Goal: Task Accomplishment & Management: Use online tool/utility

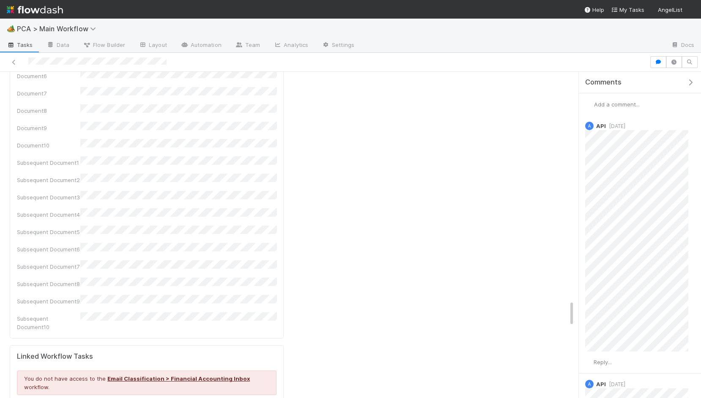
scroll to position [2829, 0]
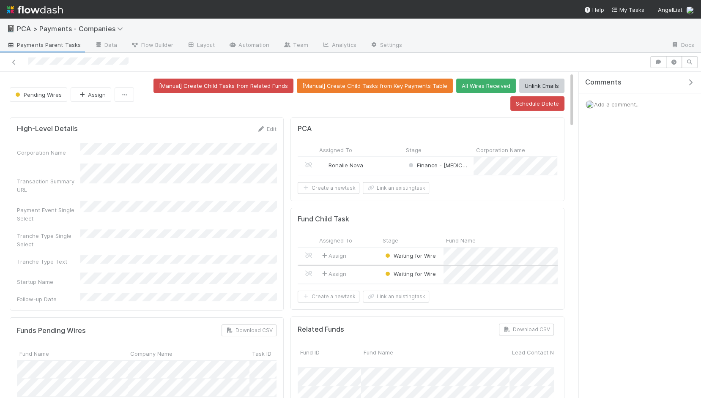
click at [354, 273] on div "Assign" at bounding box center [348, 275] width 63 height 18
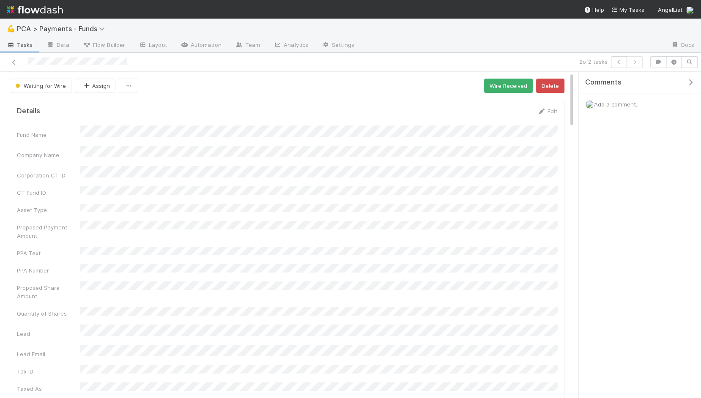
click at [317, 108] on div "Details Edit" at bounding box center [287, 111] width 540 height 8
click at [203, 46] on link "Automation" at bounding box center [201, 46] width 55 height 14
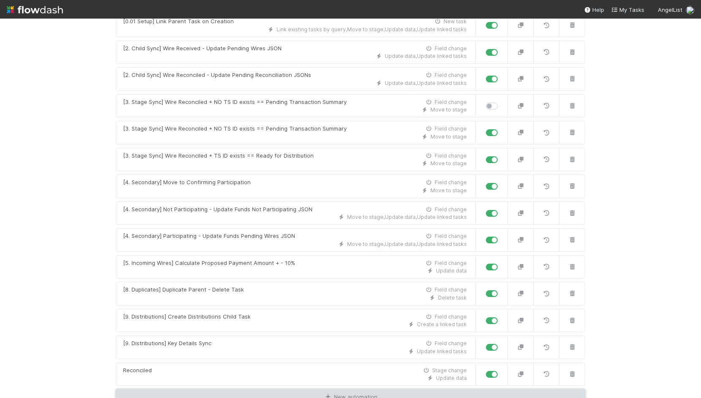
click at [335, 390] on link "New automation" at bounding box center [350, 398] width 469 height 16
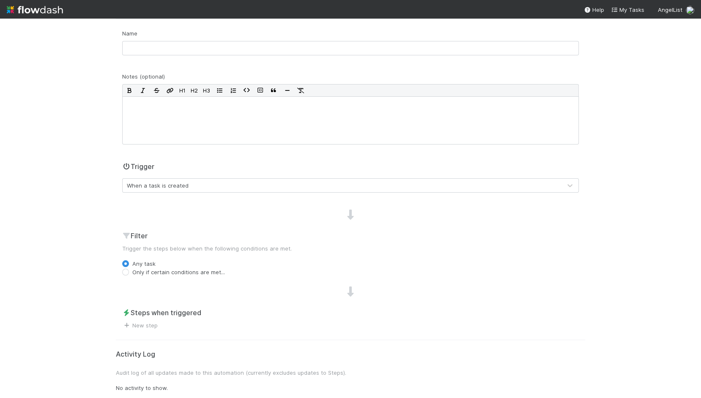
click at [203, 186] on div "When a task is created" at bounding box center [342, 186] width 439 height 14
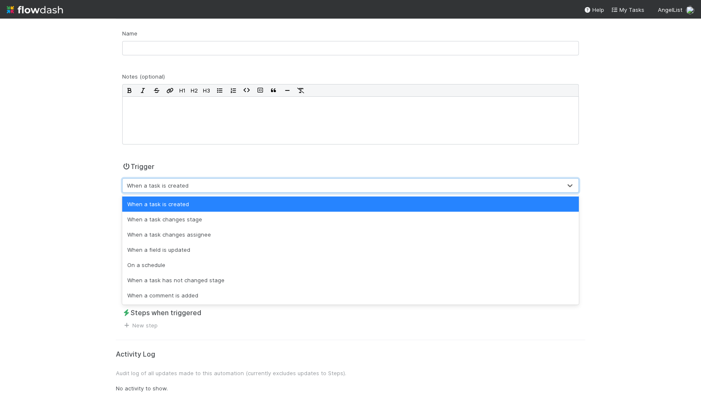
click at [90, 191] on div "💪 PCA > Payments - Funds Tasks Data Flow Builder Layout Automation Team Analyti…" at bounding box center [350, 209] width 701 height 380
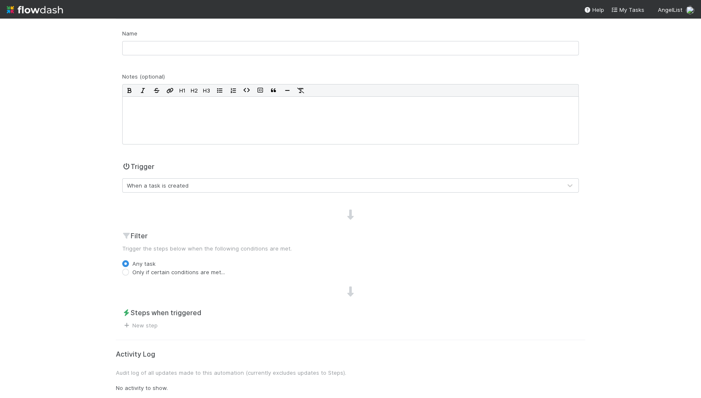
click at [168, 275] on label "Only if certain conditions are met..." at bounding box center [178, 272] width 93 height 8
click at [129, 275] on input "Only if certain conditions are met..." at bounding box center [125, 272] width 7 height 8
radio input "true"
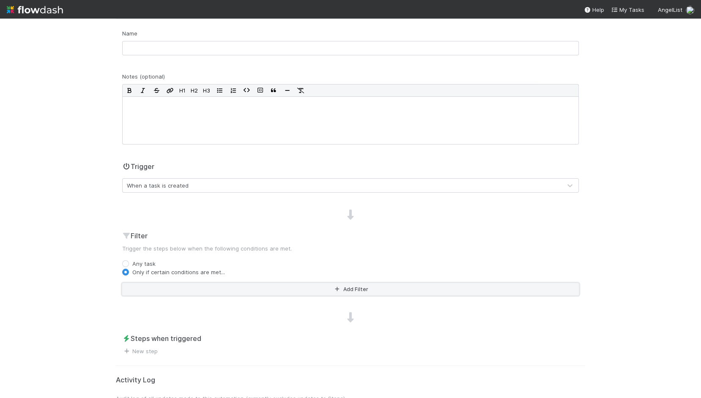
click at [185, 289] on button "Add Filter" at bounding box center [350, 289] width 457 height 12
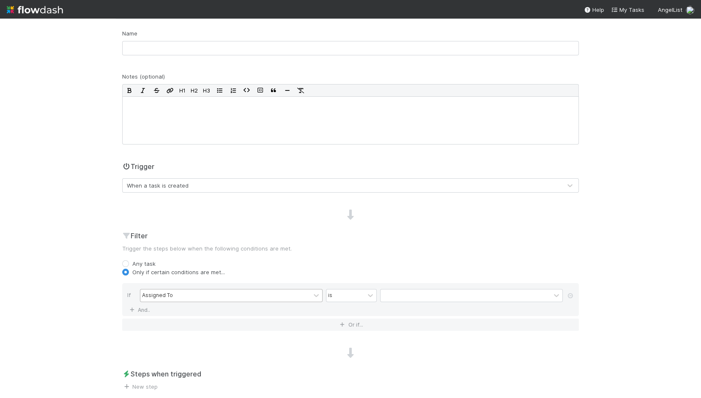
click at [200, 297] on div "Assigned To" at bounding box center [225, 296] width 170 height 12
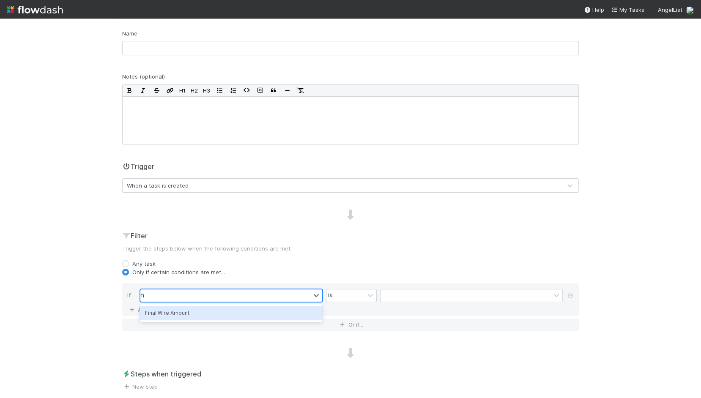
type input "f"
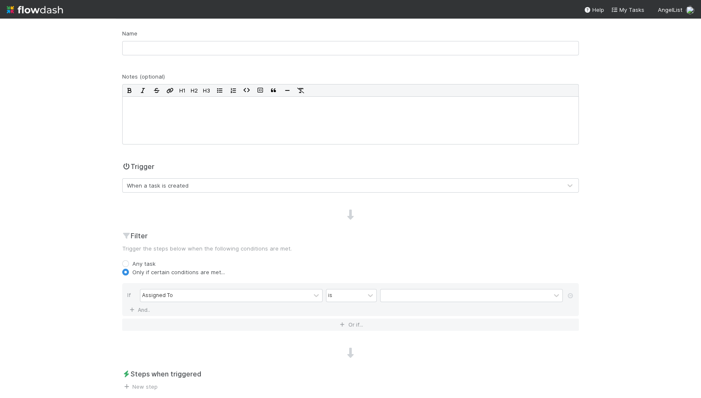
click at [147, 192] on div "Trigger When a task is created" at bounding box center [350, 181] width 469 height 38
click at [156, 184] on div "When a task is created" at bounding box center [158, 185] width 62 height 8
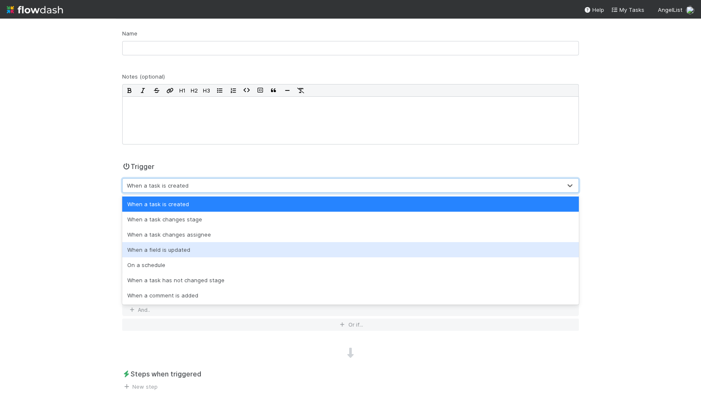
click at [157, 250] on div "When a field is updated" at bounding box center [350, 249] width 457 height 15
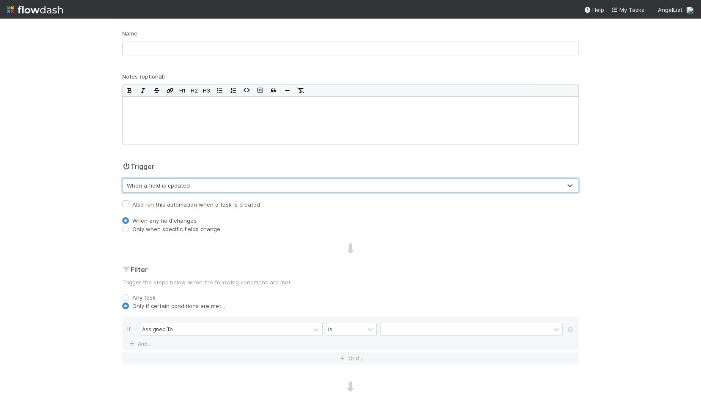
click at [159, 202] on label "Also run this automation when a task is created" at bounding box center [196, 205] width 128 height 10
click at [129, 202] on input "Also run this automation when a task is created" at bounding box center [125, 204] width 7 height 8
checkbox input "true"
click at [167, 332] on div "Assigned To" at bounding box center [225, 330] width 170 height 12
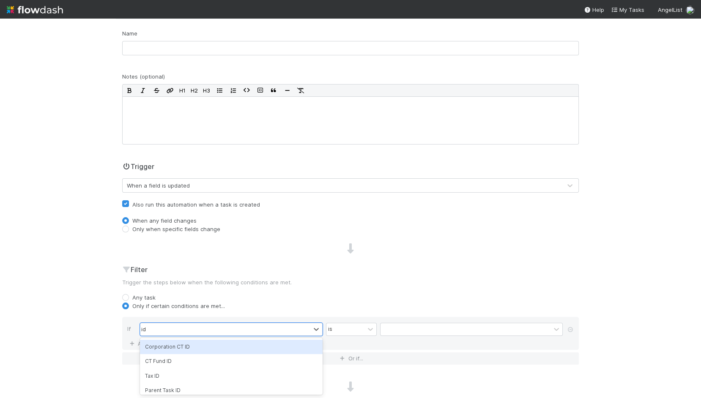
scroll to position [97, 0]
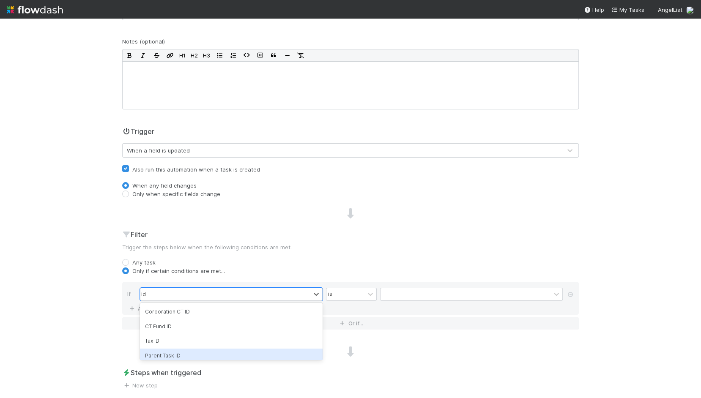
type input "id"
click at [242, 360] on div "Name Notes (optional) H1 H2 H3 Trigger When a field is updated Also run this au…" at bounding box center [350, 192] width 469 height 396
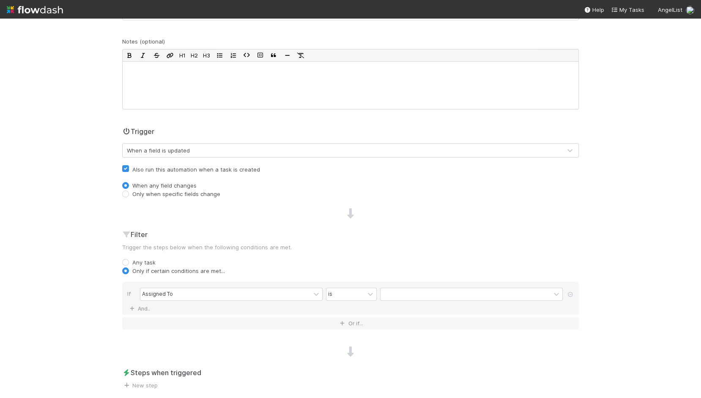
click at [246, 301] on div "Assigned To is" at bounding box center [353, 295] width 426 height 15
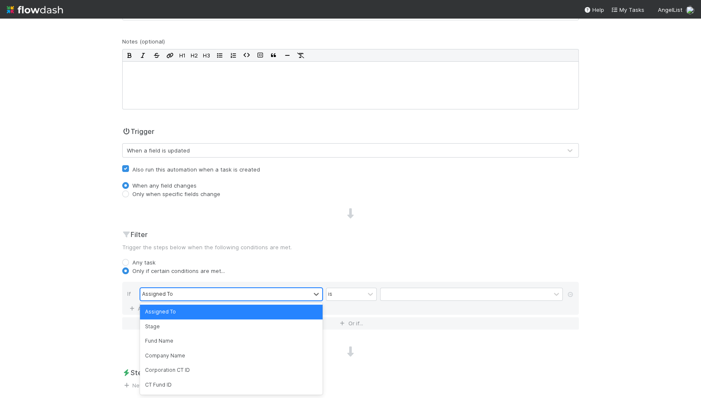
click at [246, 296] on div "Assigned To" at bounding box center [225, 294] width 170 height 12
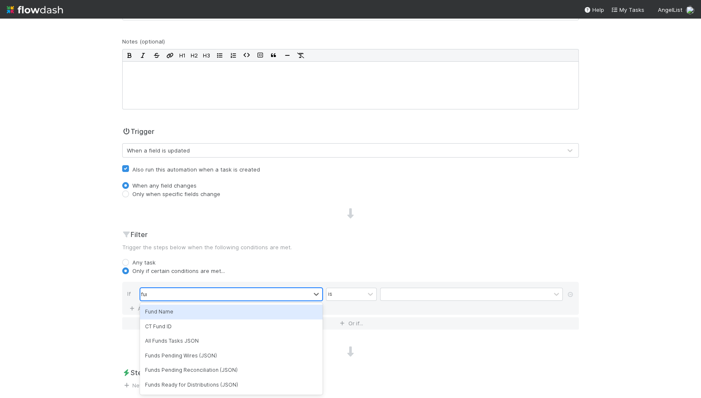
type input "fund"
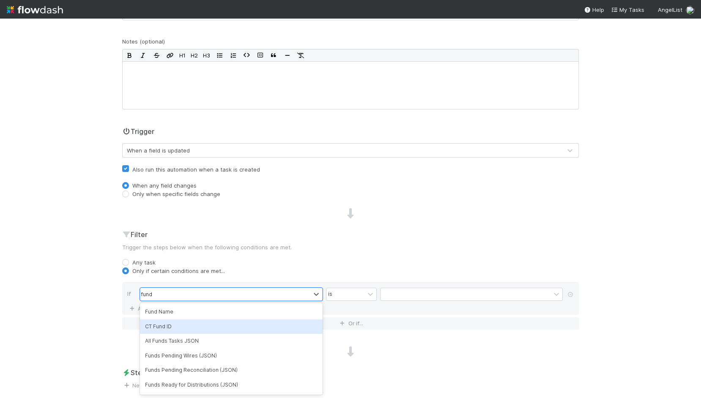
click at [246, 321] on div "CT Fund ID" at bounding box center [231, 327] width 183 height 14
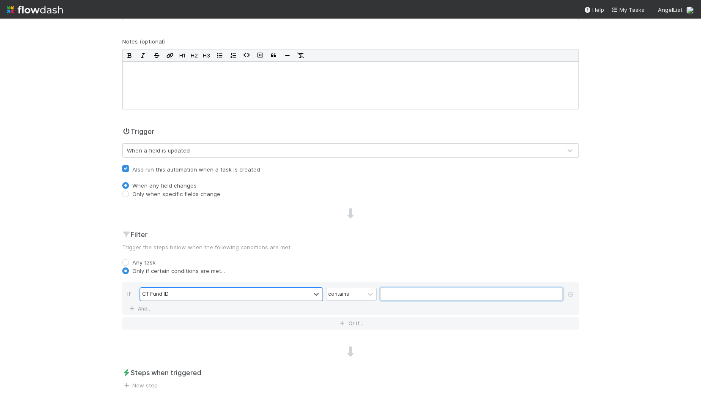
click at [386, 293] on input "text" at bounding box center [471, 294] width 183 height 13
click at [350, 293] on div "contains" at bounding box center [345, 294] width 38 height 12
click at [354, 387] on div "is not empty" at bounding box center [351, 394] width 51 height 14
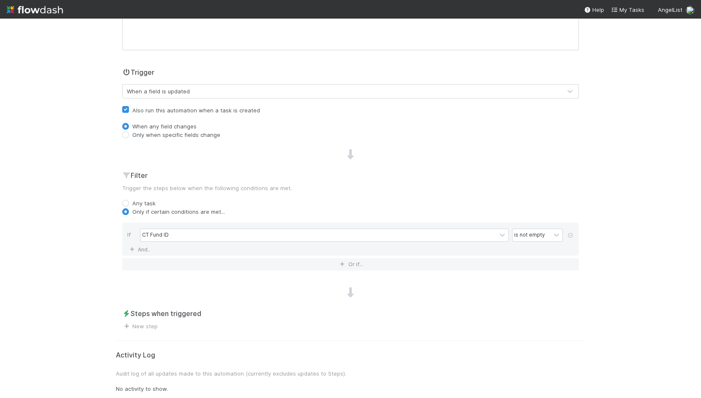
click at [152, 328] on span "New step" at bounding box center [140, 326] width 36 height 8
click at [150, 324] on link "New step" at bounding box center [140, 326] width 36 height 7
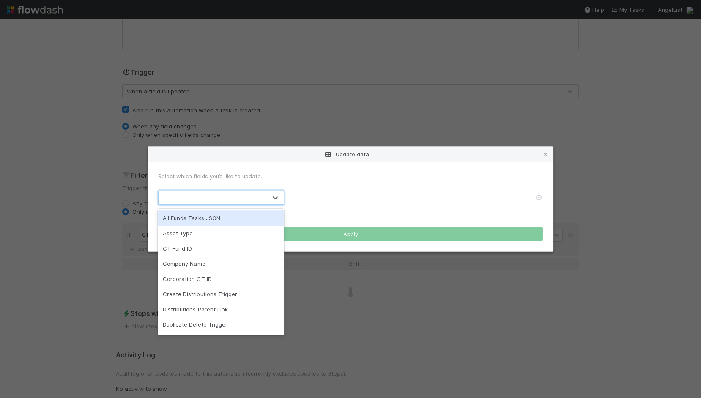
click at [241, 192] on div at bounding box center [213, 198] width 108 height 14
click at [547, 154] on icon at bounding box center [545, 154] width 8 height 5
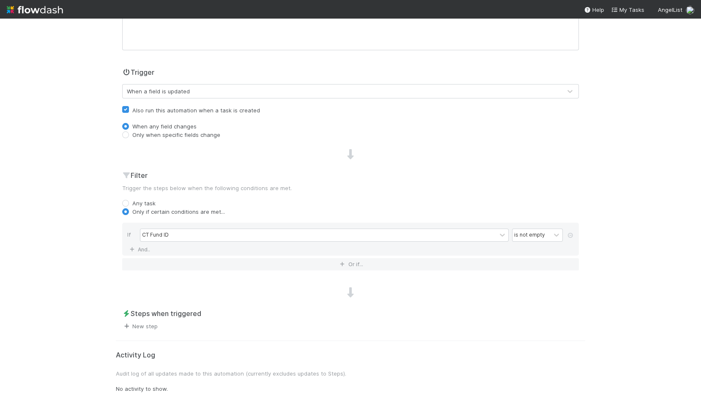
scroll to position [0, 0]
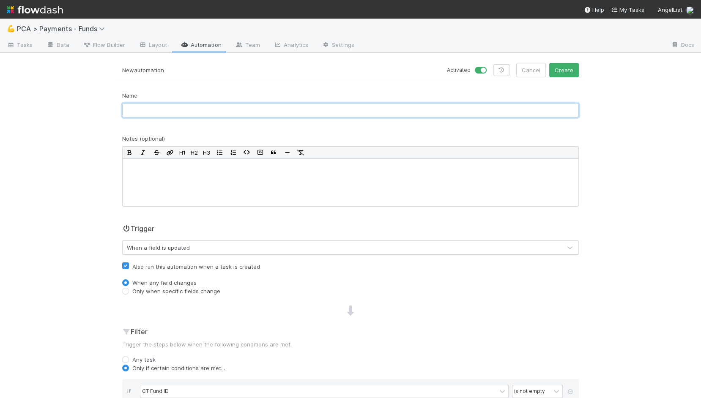
click at [254, 105] on input "text" at bounding box center [350, 110] width 457 height 14
type input "C"
type input "Generate CT URL"
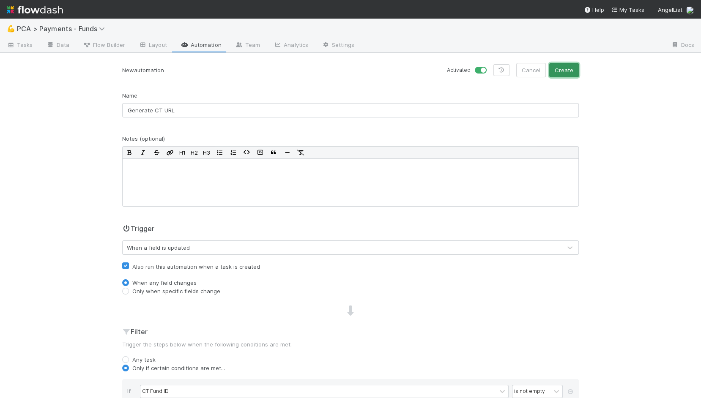
click at [564, 69] on button "Create" at bounding box center [564, 70] width 30 height 14
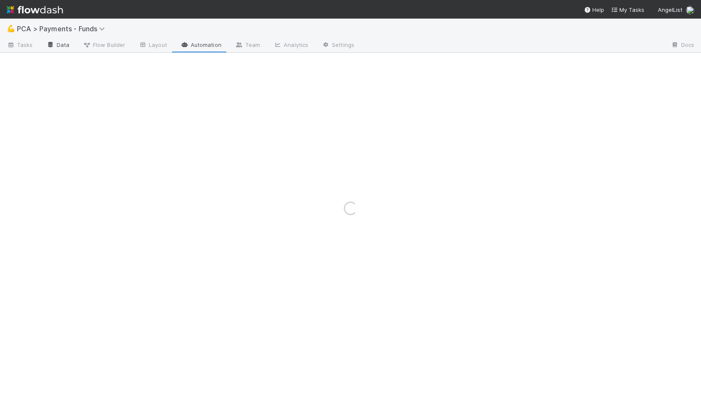
click at [56, 42] on div "Loading..." at bounding box center [350, 209] width 701 height 380
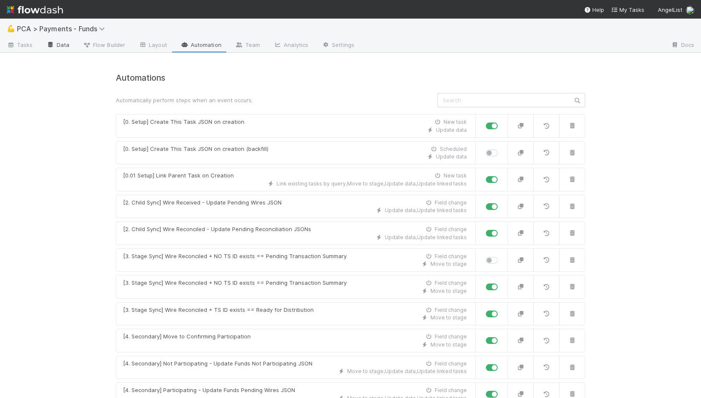
click at [67, 41] on link "Data" at bounding box center [58, 46] width 36 height 14
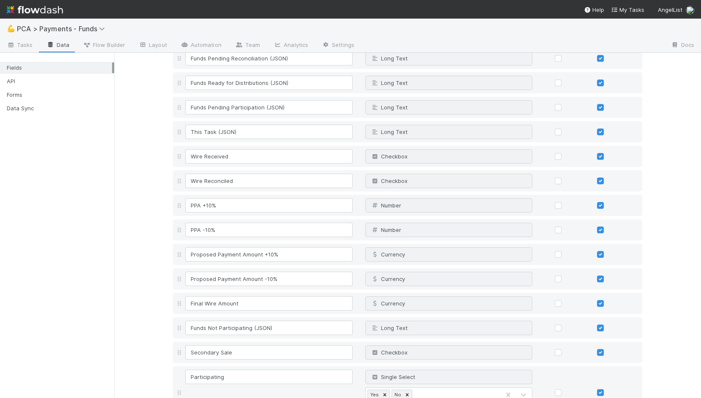
scroll to position [1064, 0]
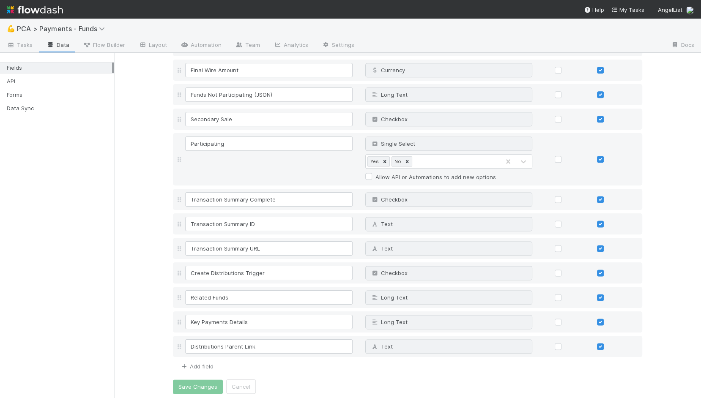
click at [203, 367] on link "Add field" at bounding box center [197, 366] width 34 height 7
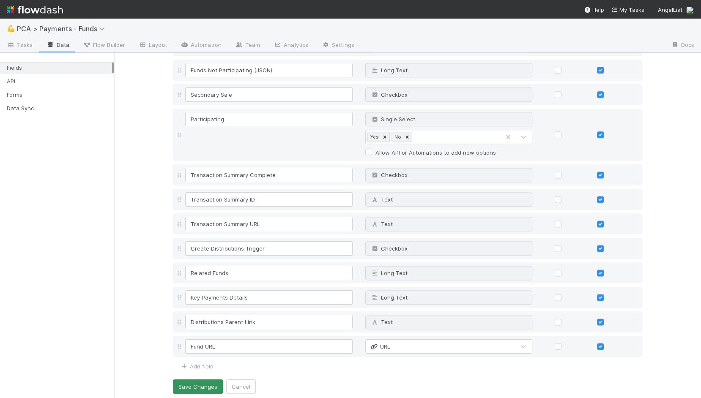
type input "Fund URL"
click at [203, 390] on button "Save Changes" at bounding box center [198, 387] width 50 height 14
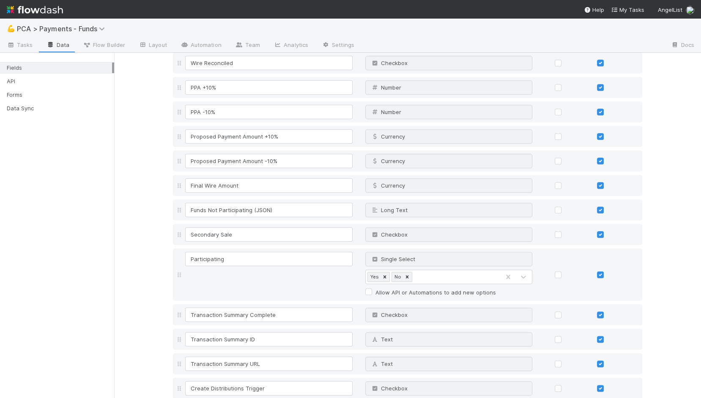
scroll to position [972, 0]
click at [206, 44] on link "Automation" at bounding box center [201, 46] width 55 height 14
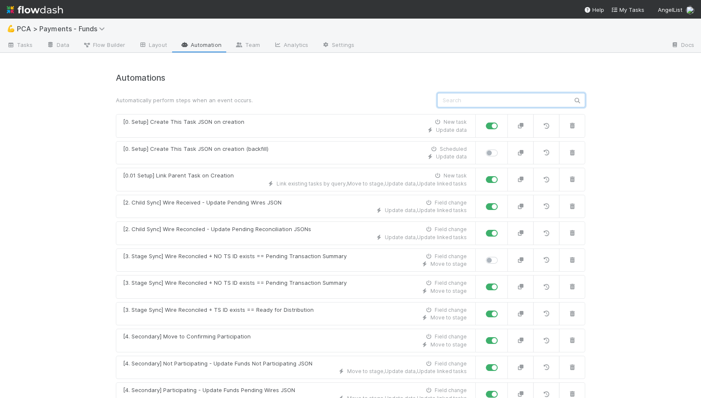
click at [521, 96] on input "text" at bounding box center [511, 100] width 148 height 14
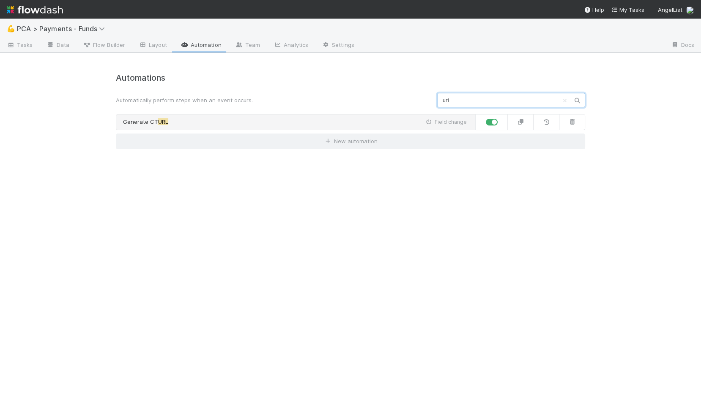
type input "url"
click at [335, 117] on link "Generate CT URL Field change" at bounding box center [296, 122] width 360 height 16
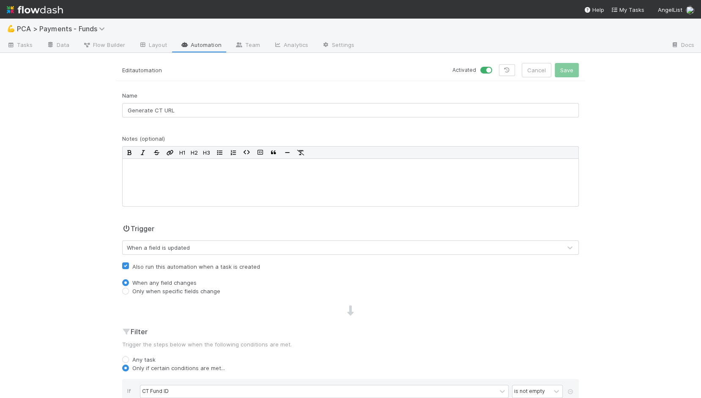
scroll to position [160, 0]
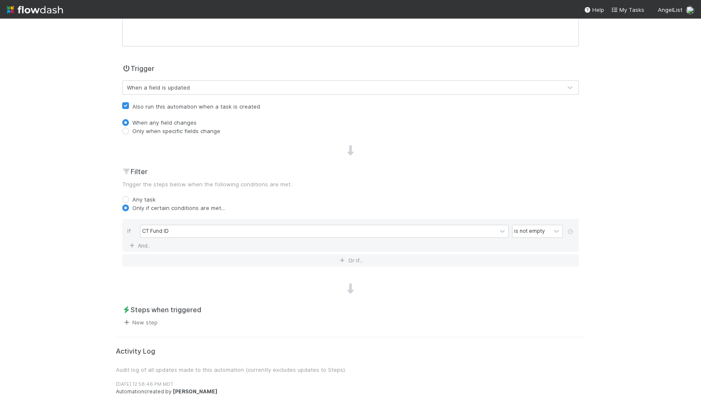
click at [141, 322] on link "New step" at bounding box center [140, 322] width 36 height 7
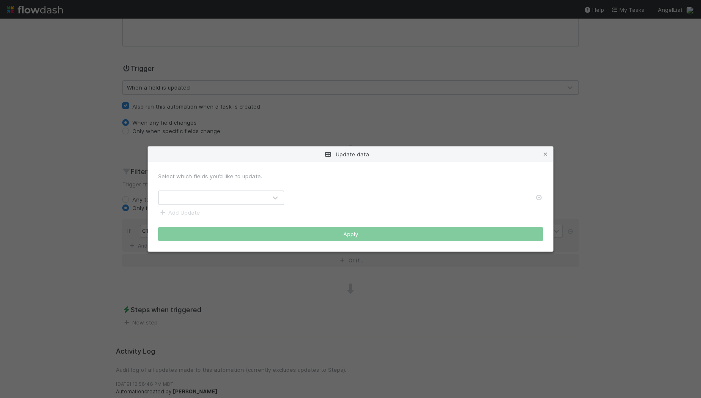
click at [261, 202] on div at bounding box center [213, 198] width 108 height 14
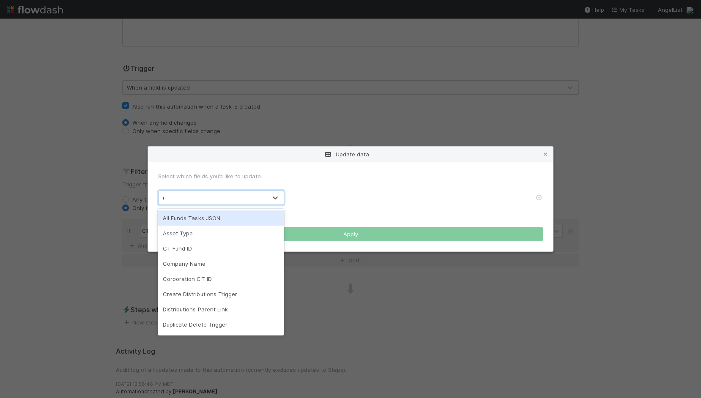
type input "url"
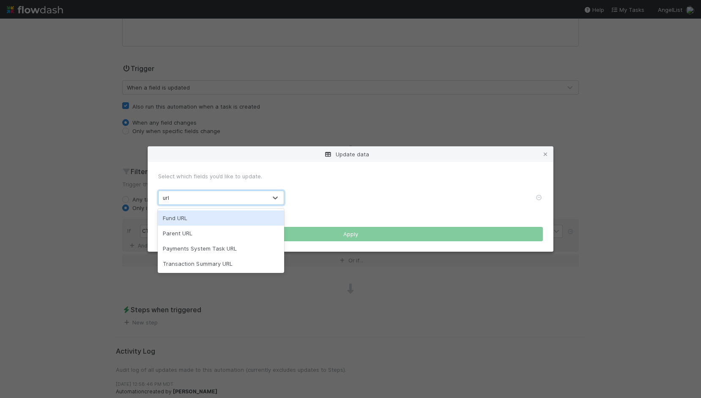
click at [243, 220] on div "Fund URL" at bounding box center [221, 218] width 126 height 15
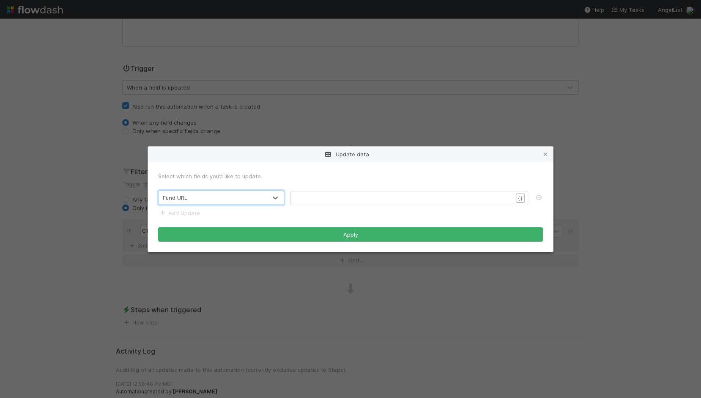
click at [348, 195] on pre "​" at bounding box center [404, 198] width 217 height 8
paste textarea "ba"
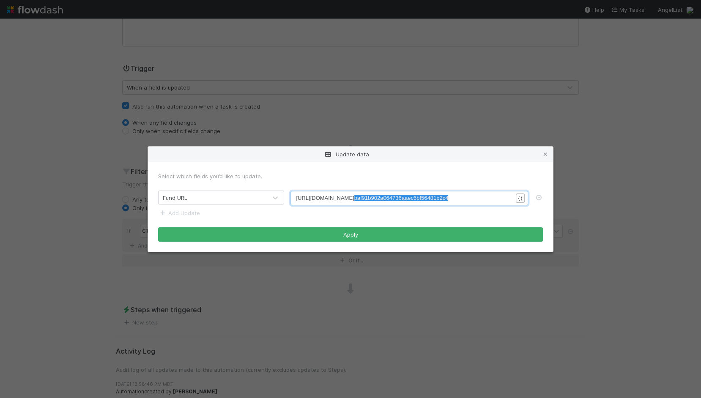
drag, startPoint x: 409, startPoint y: 198, endPoint x: 560, endPoint y: 198, distance: 151.0
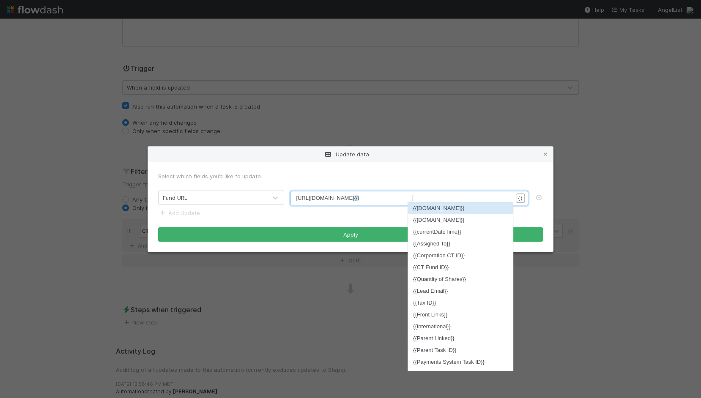
scroll to position [3, 7]
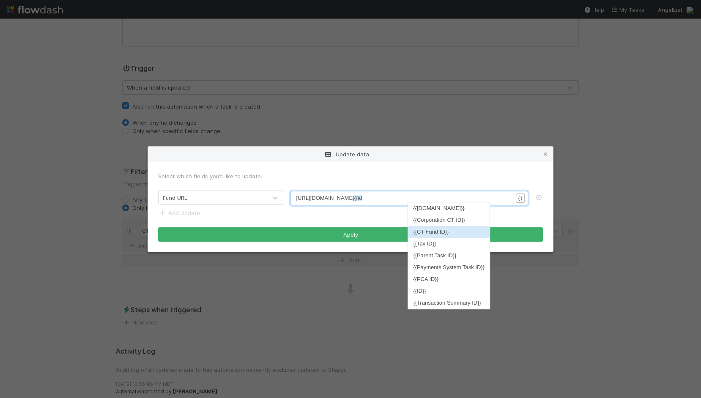
type textarea "{{id"
click at [447, 233] on li "{{CT Fund ID}}" at bounding box center [449, 232] width 82 height 12
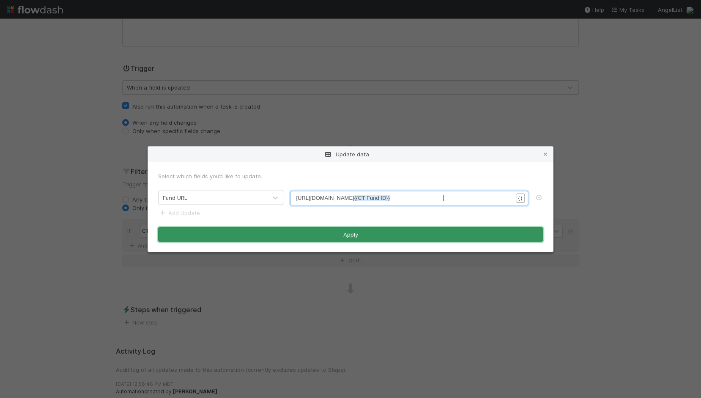
click at [428, 234] on button "Apply" at bounding box center [350, 235] width 385 height 14
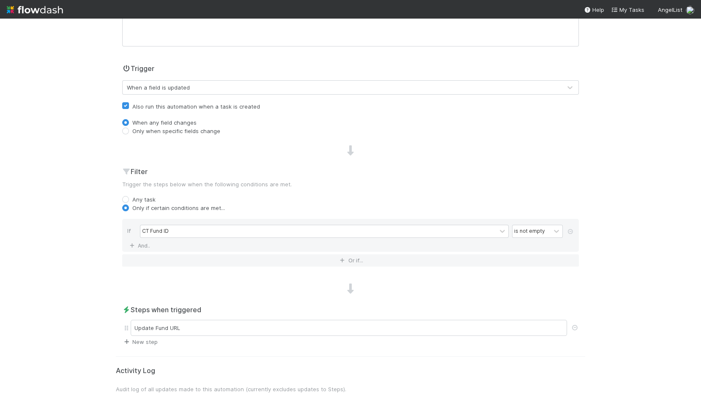
scroll to position [0, 0]
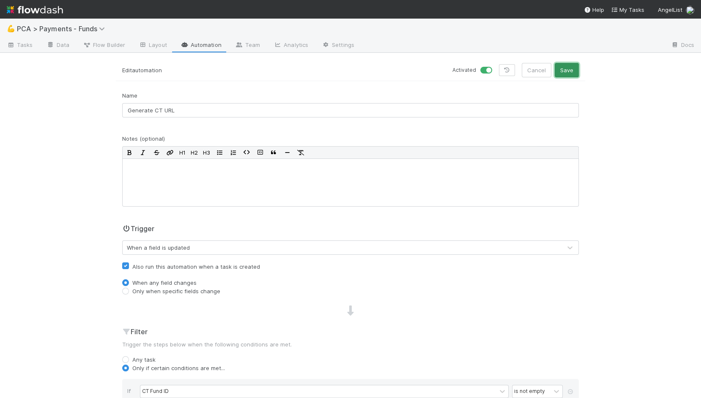
click at [568, 66] on button "Save" at bounding box center [567, 70] width 24 height 14
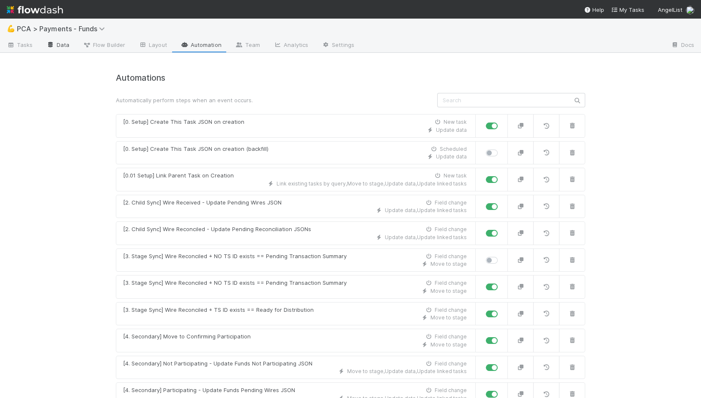
click at [57, 48] on link "Data" at bounding box center [58, 46] width 36 height 14
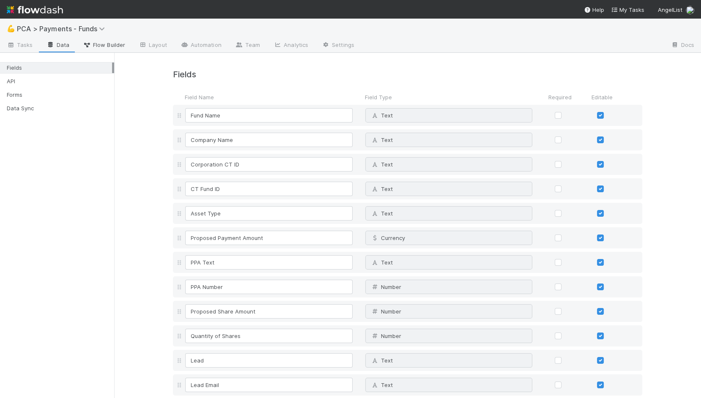
click at [108, 39] on link "Flow Builder" at bounding box center [104, 46] width 56 height 14
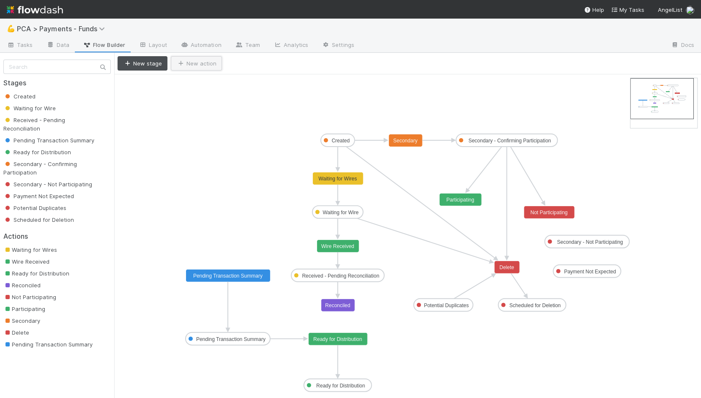
click at [202, 62] on button "New action" at bounding box center [196, 63] width 51 height 14
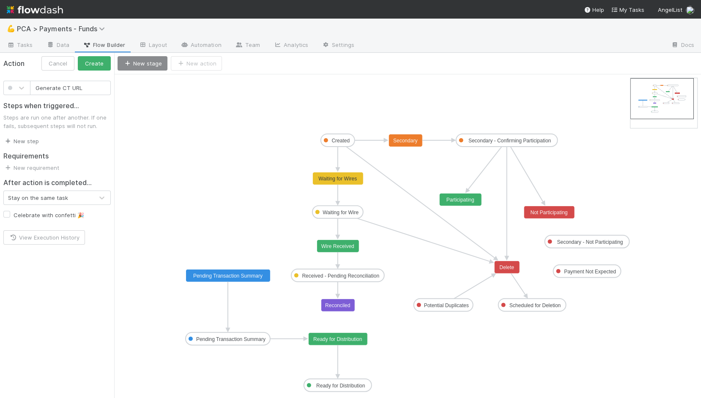
type input "Generate CT URL"
click at [30, 140] on link "New step" at bounding box center [21, 141] width 36 height 7
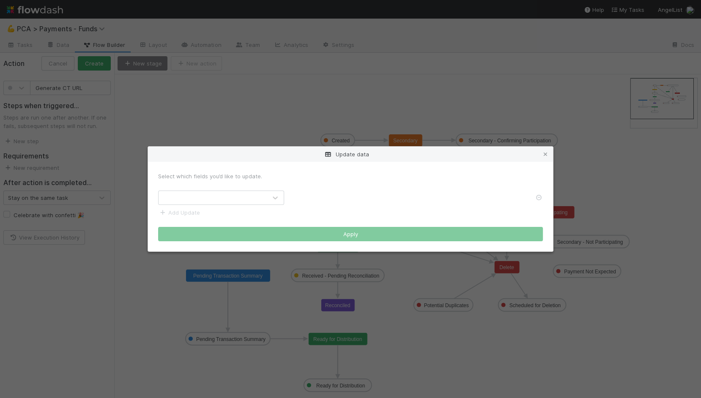
click at [245, 194] on div at bounding box center [213, 198] width 108 height 14
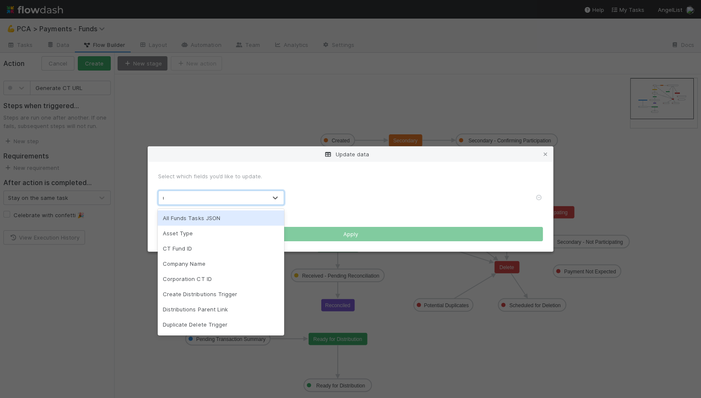
type input "url"
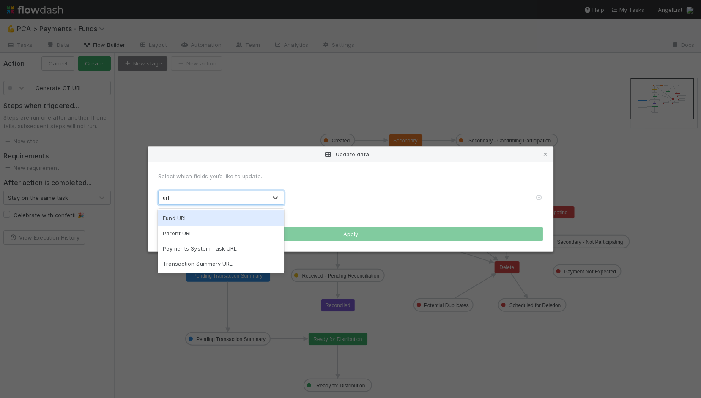
click at [250, 214] on div "Fund URL" at bounding box center [221, 218] width 126 height 15
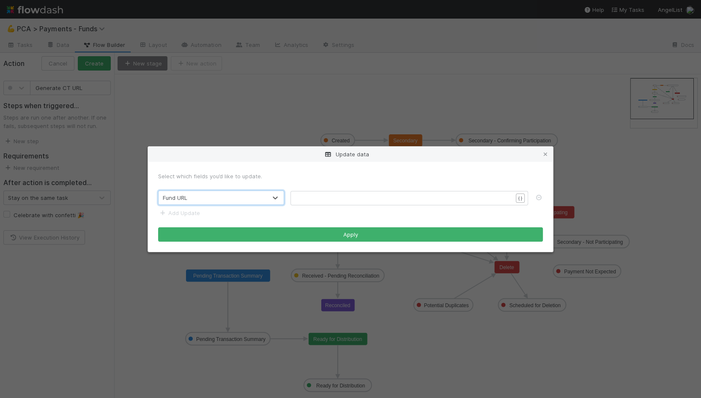
click at [339, 195] on pre "​" at bounding box center [404, 198] width 217 height 8
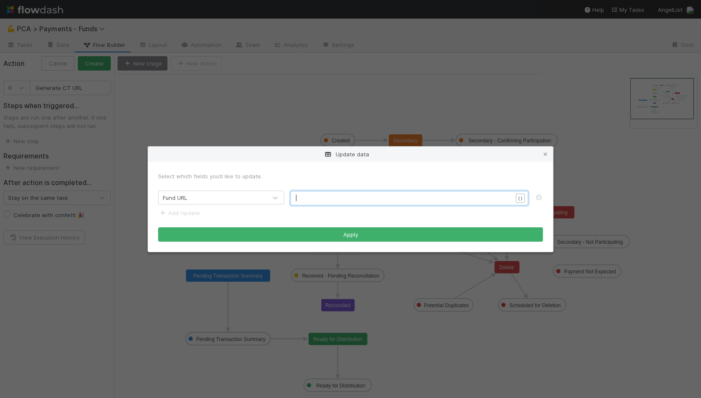
type textarea "{{"
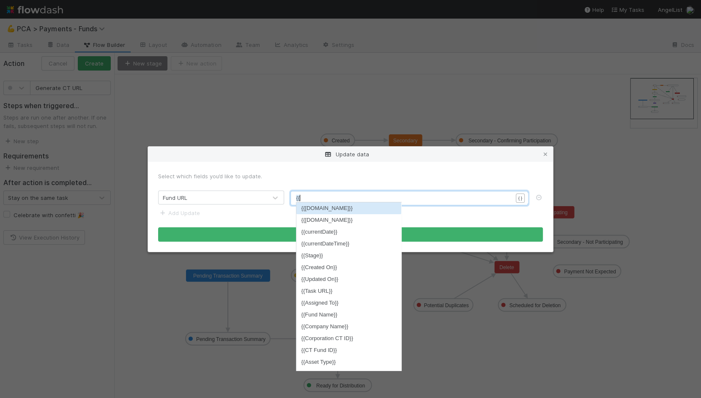
scroll to position [3, 3]
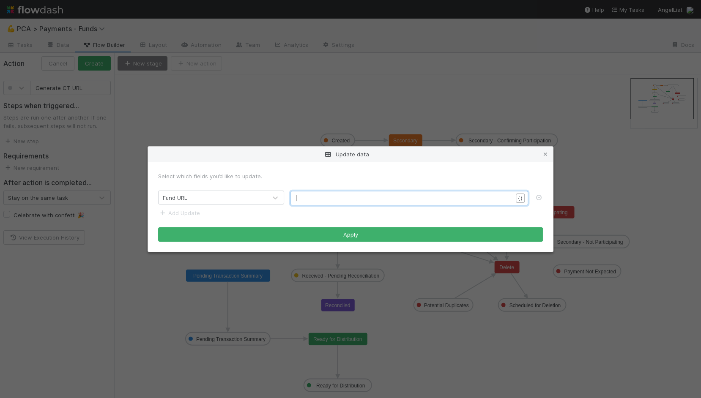
paste textarea "b"
drag, startPoint x: 408, startPoint y: 199, endPoint x: 563, endPoint y: 200, distance: 154.8
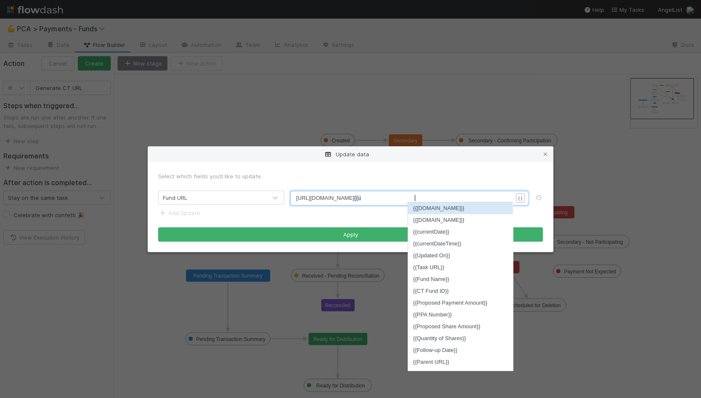
scroll to position [3, 9]
type textarea "{{url"
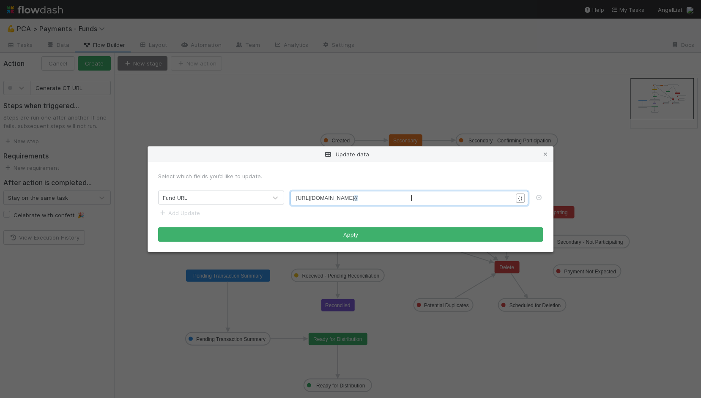
scroll to position [3, 3]
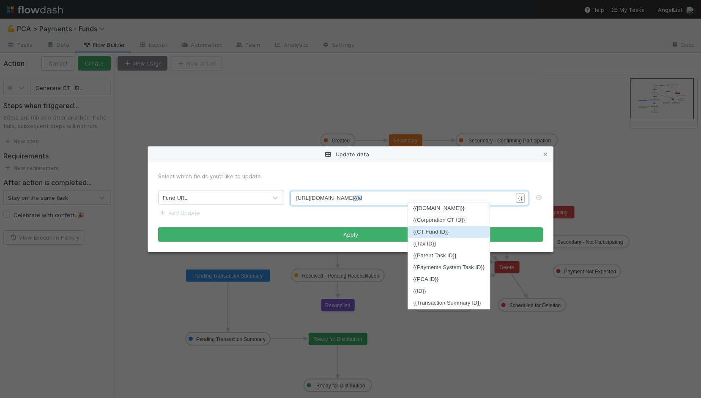
type textarea "id"
click at [445, 233] on li "{{CT Fund ID}}" at bounding box center [449, 232] width 82 height 12
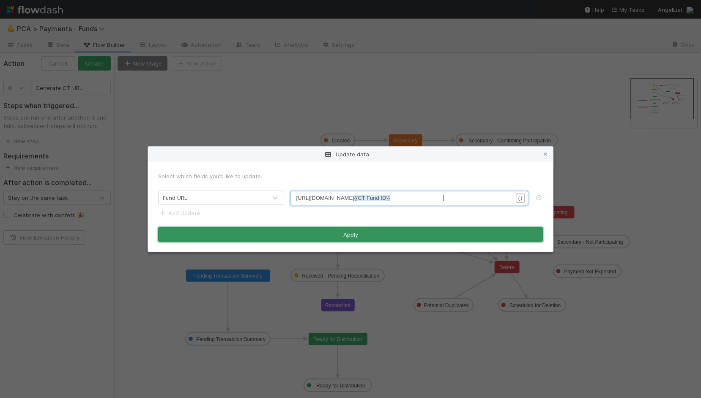
click at [443, 233] on button "Apply" at bounding box center [350, 235] width 385 height 14
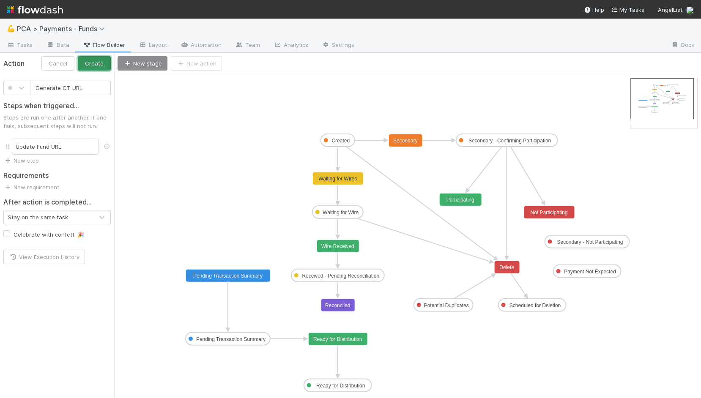
click at [99, 60] on button "Create" at bounding box center [94, 63] width 33 height 14
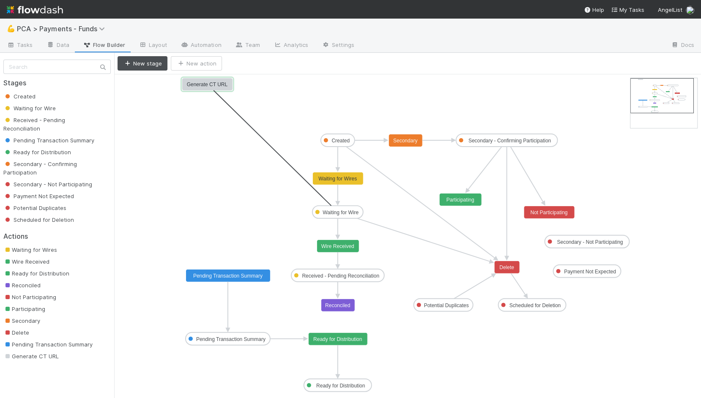
drag, startPoint x: 338, startPoint y: 218, endPoint x: 218, endPoint y: 80, distance: 182.9
click at [17, 45] on span "Tasks" at bounding box center [20, 45] width 26 height 8
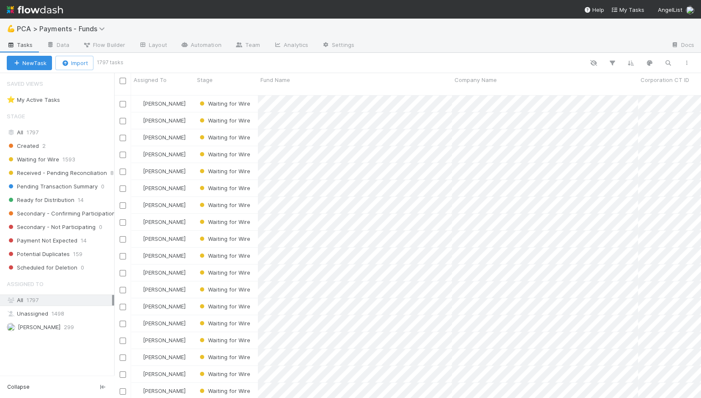
scroll to position [310, 587]
click at [56, 168] on span "Received - Pending Reconciliation" at bounding box center [57, 173] width 100 height 11
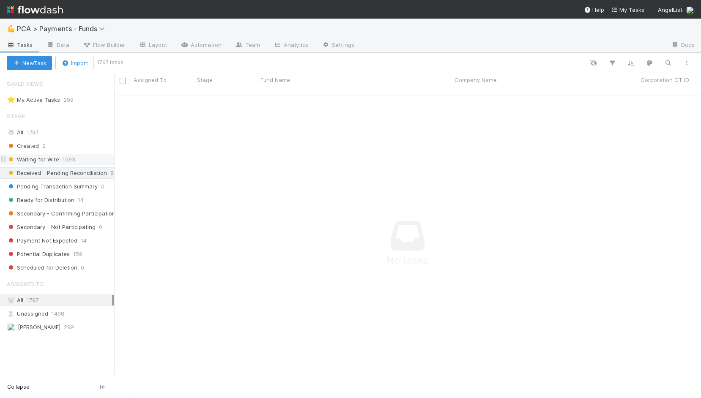
scroll to position [310, 587]
click at [52, 162] on span "Waiting for Wire" at bounding box center [33, 159] width 52 height 11
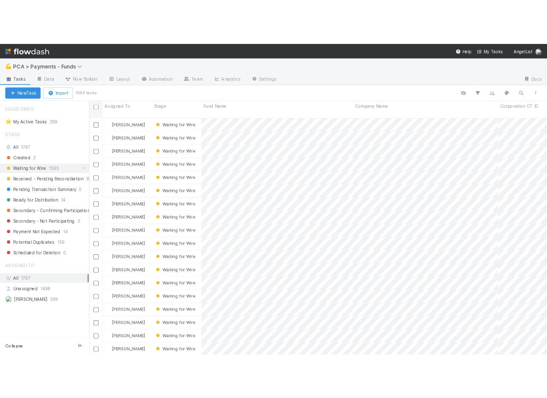
scroll to position [310, 587]
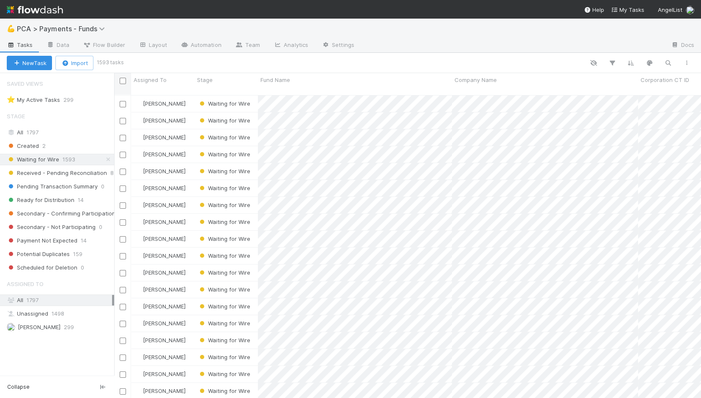
click at [125, 79] on input "checkbox" at bounding box center [123, 81] width 6 height 6
checkbox input "true"
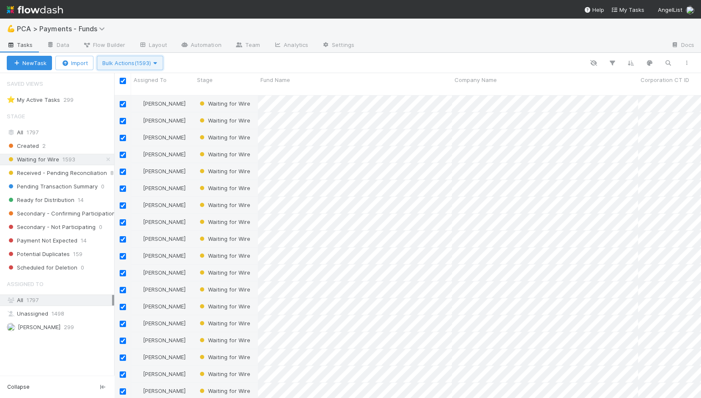
click at [122, 60] on span "Bulk Actions (1593)" at bounding box center [129, 63] width 55 height 7
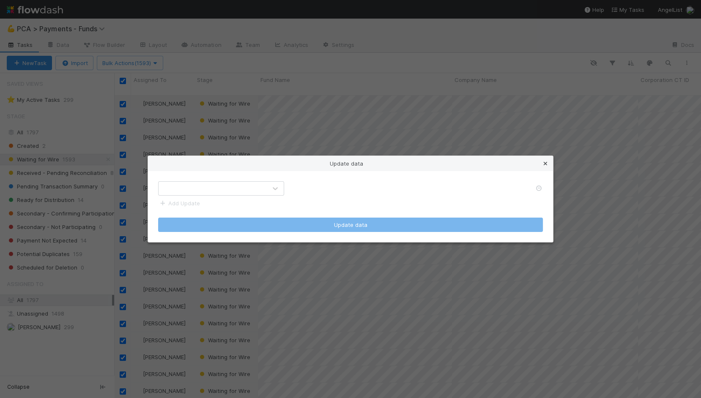
click at [545, 162] on icon at bounding box center [545, 163] width 8 height 5
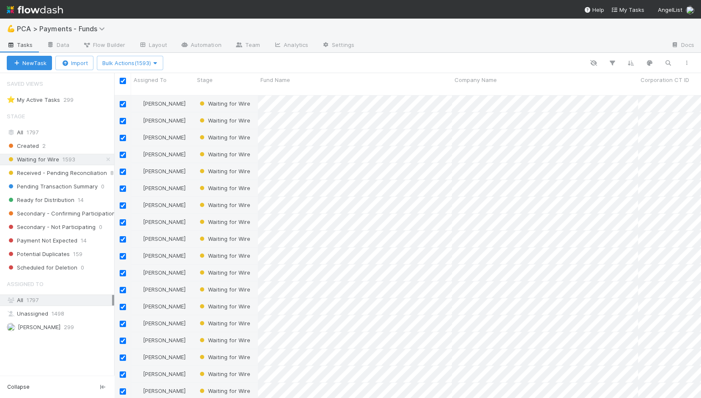
click at [116, 71] on div "New Task Import Bulk Actions (1593)" at bounding box center [350, 63] width 701 height 20
click at [122, 64] on span "Bulk Actions (1593)" at bounding box center [129, 63] width 55 height 7
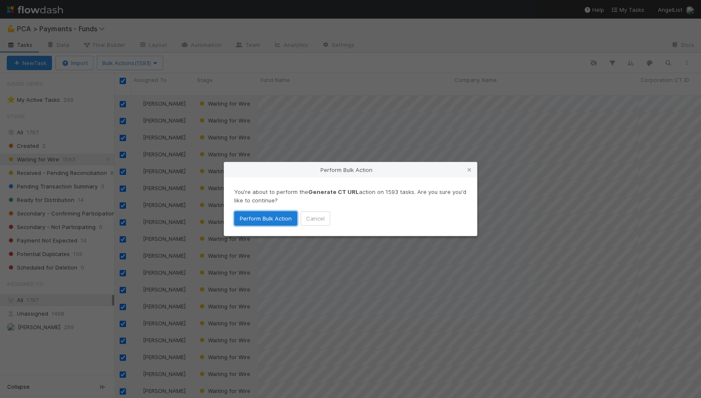
click at [267, 217] on button "Perform Bulk Action" at bounding box center [265, 218] width 63 height 14
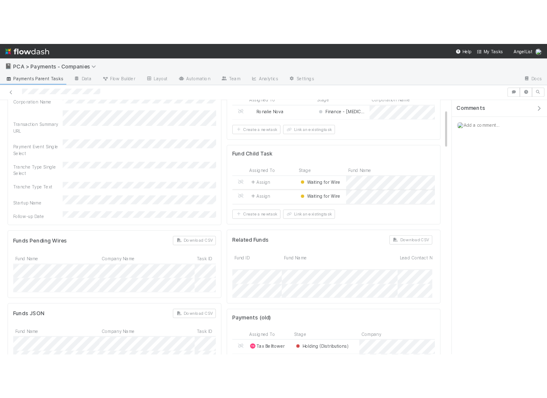
scroll to position [5, 0]
